Goal: Find specific page/section: Find specific page/section

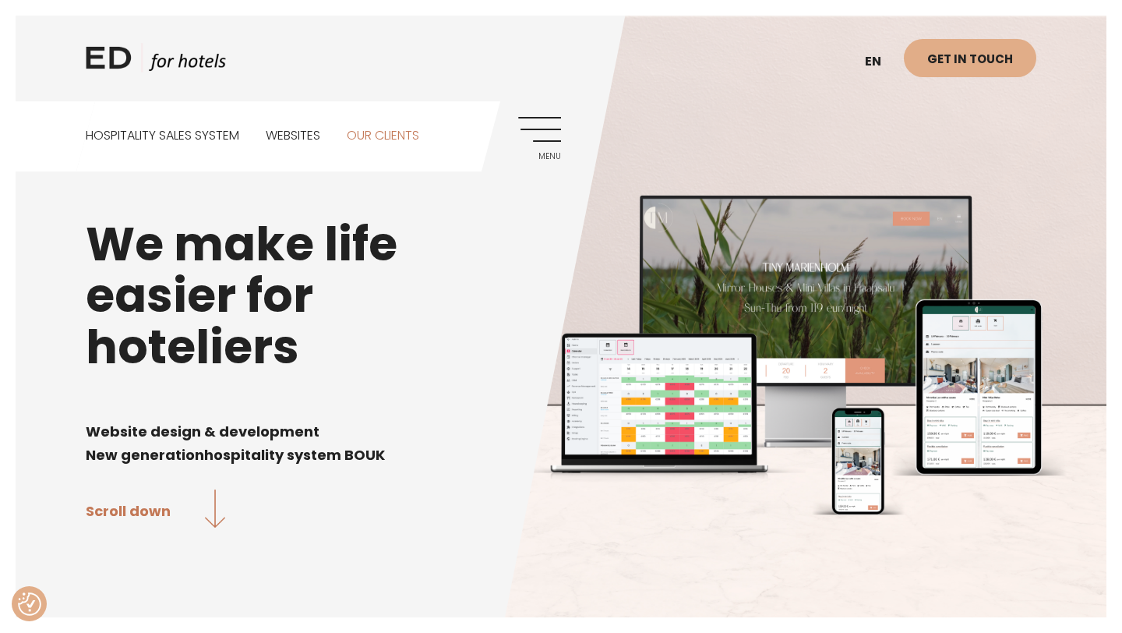
click at [392, 140] on link "Our clients" at bounding box center [383, 135] width 72 height 69
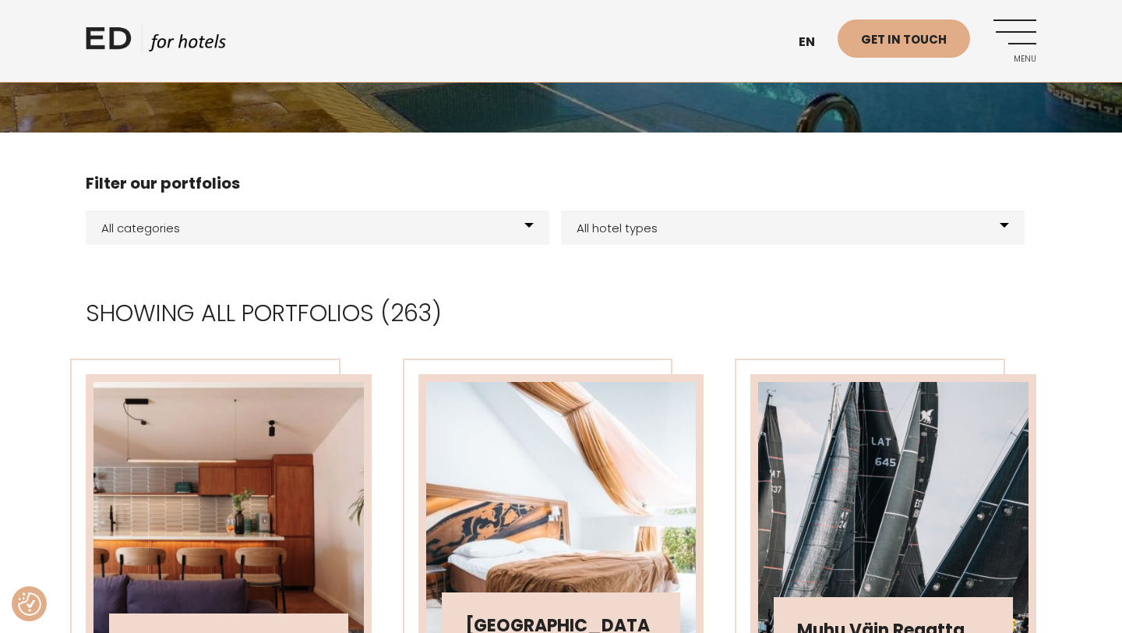
scroll to position [249, 0]
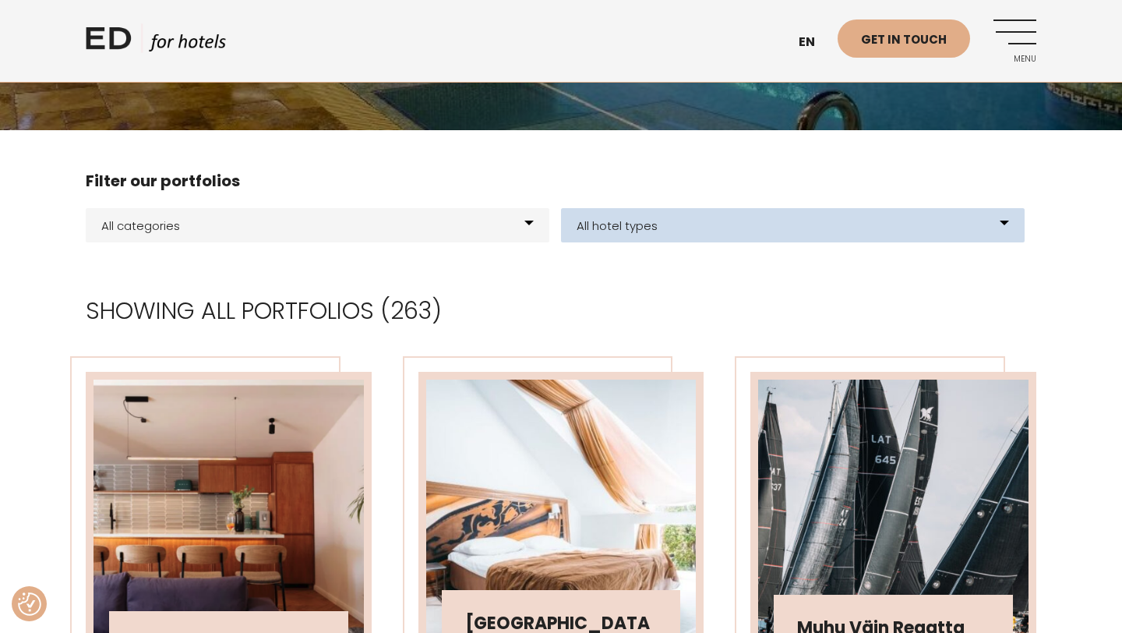
click at [1005, 221] on select "All hotel types E-shop Hotels Resort Glamping Experience center BOUK PMS - sale…" at bounding box center [792, 225] width 463 height 34
select select "236"
click at [561, 208] on select "All hotel types E-shop Hotels Resort Glamping Experience center BOUK PMS - sale…" at bounding box center [792, 225] width 463 height 34
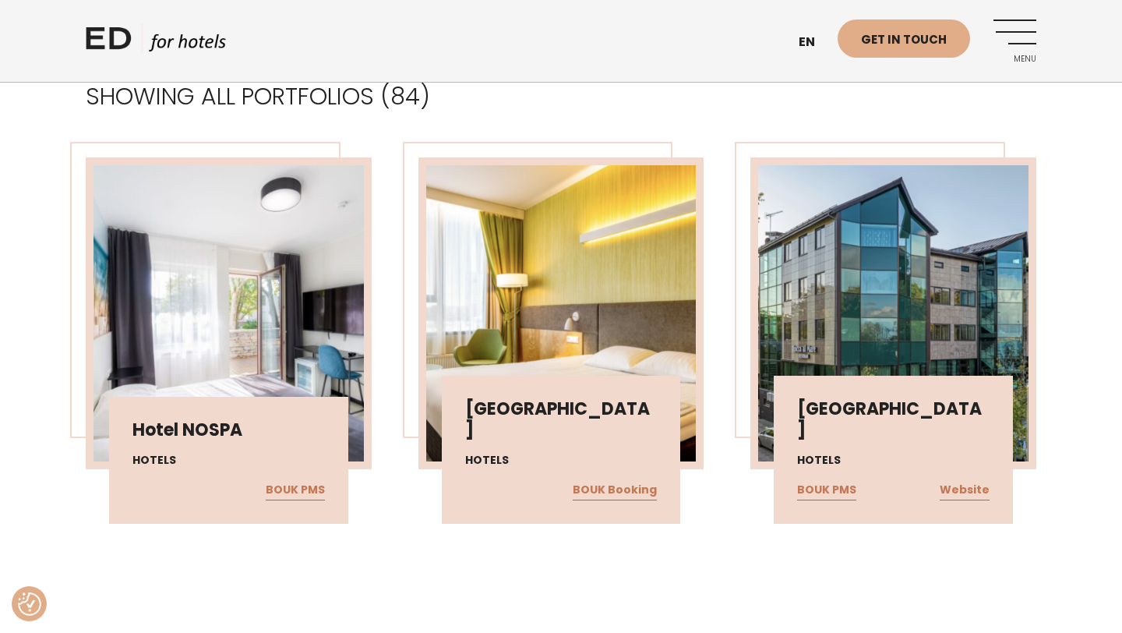
scroll to position [465, 0]
